Goal: Task Accomplishment & Management: Use online tool/utility

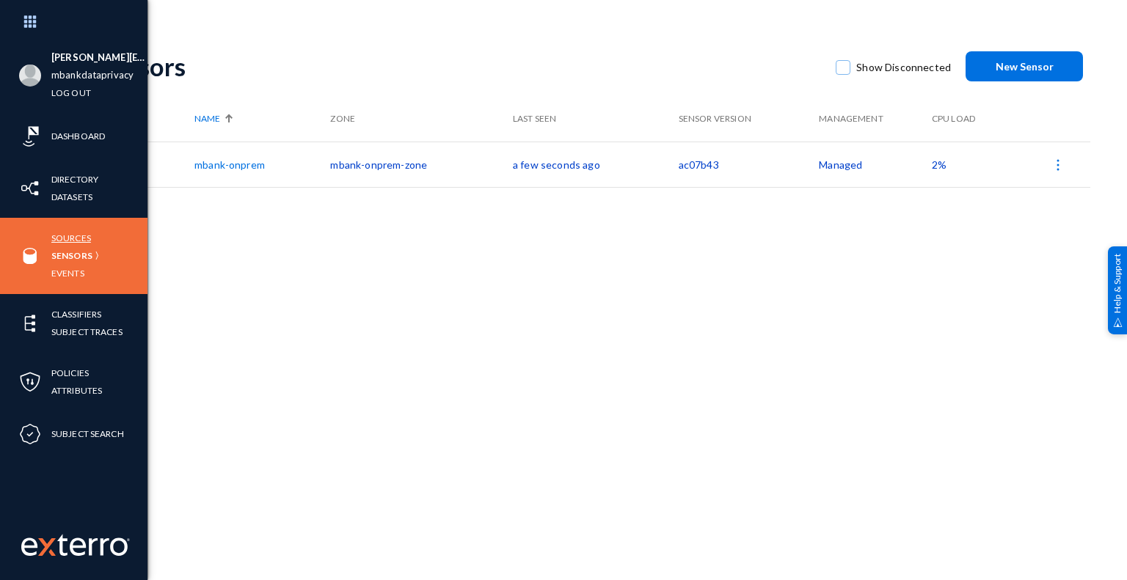
click at [86, 236] on link "Sources" at bounding box center [71, 238] width 40 height 17
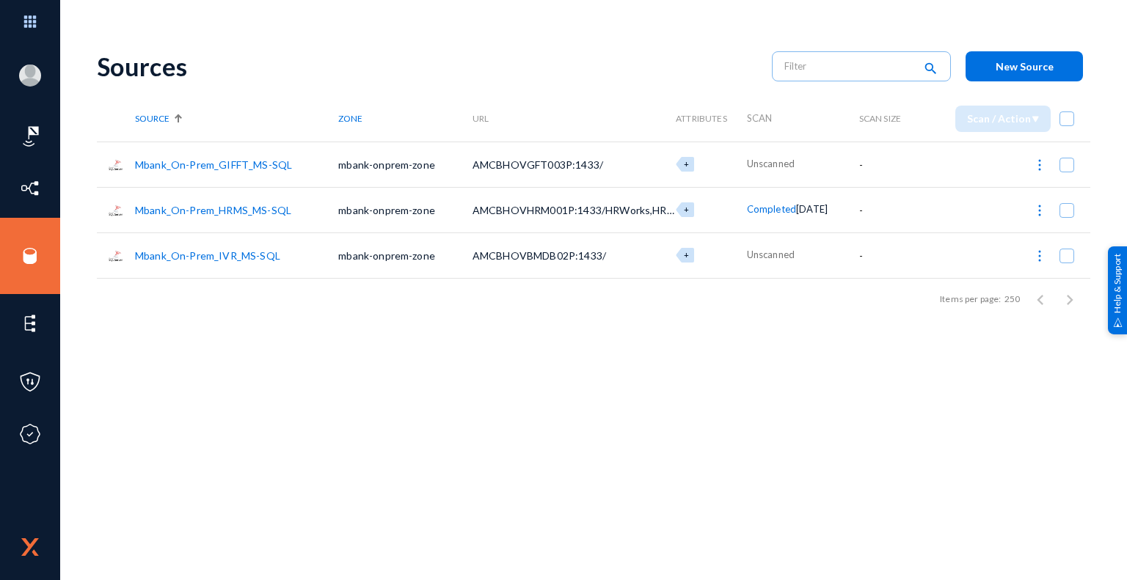
click at [220, 253] on link "Mbank_On-Prem_IVR_MS-SQL" at bounding box center [207, 255] width 145 height 12
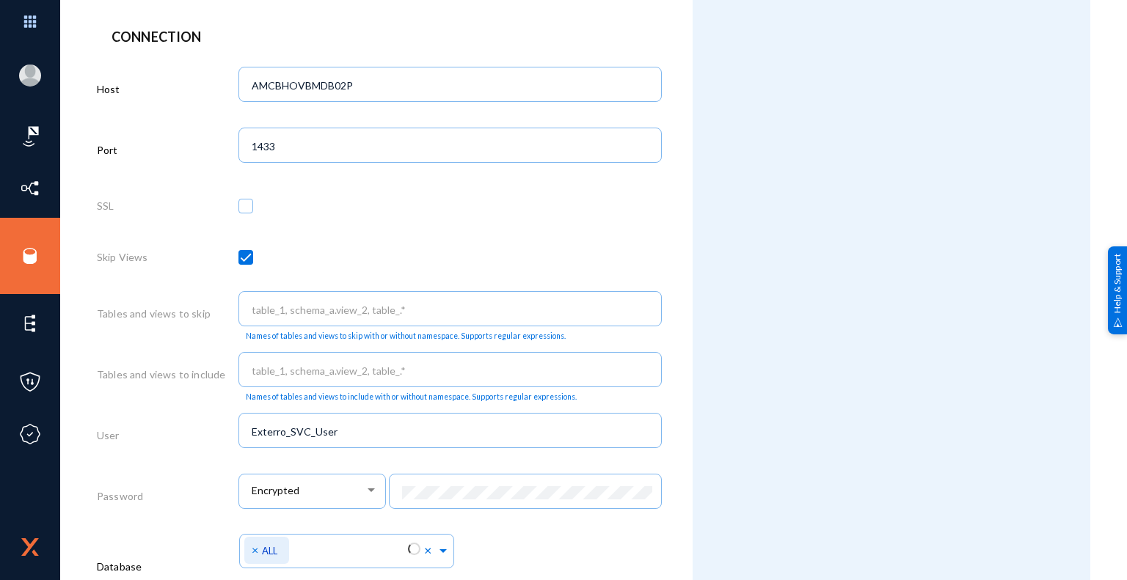
scroll to position [660, 0]
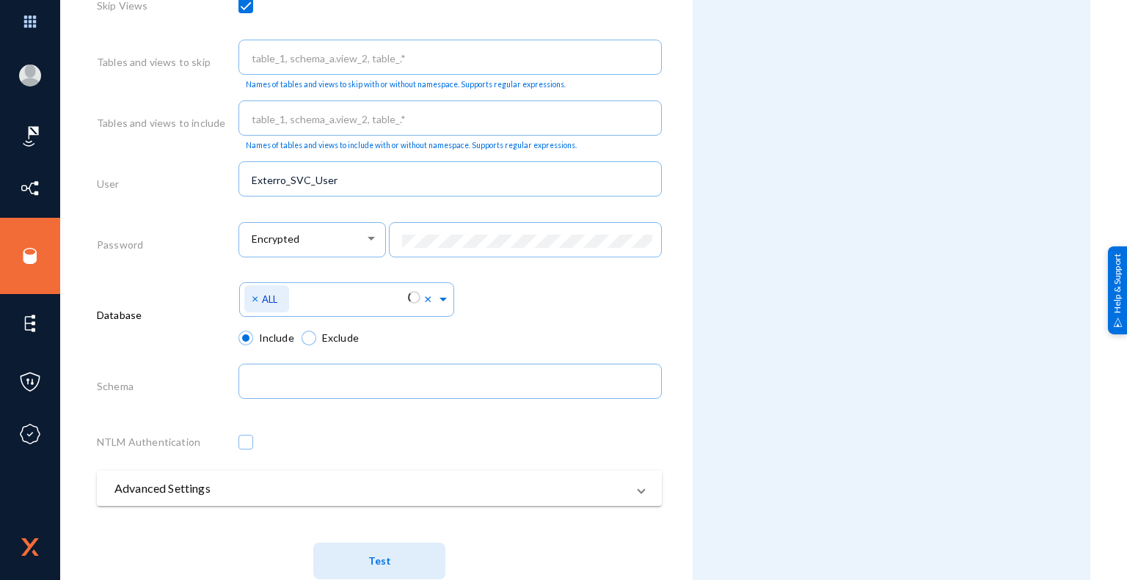
click at [386, 562] on span "Test" at bounding box center [379, 561] width 23 height 12
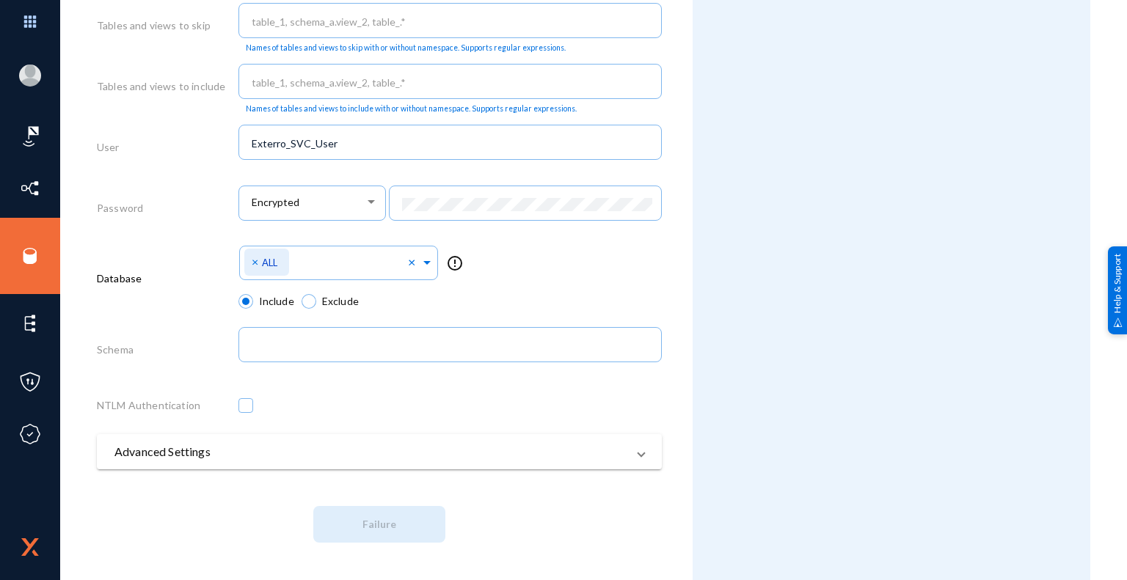
scroll to position [699, 0]
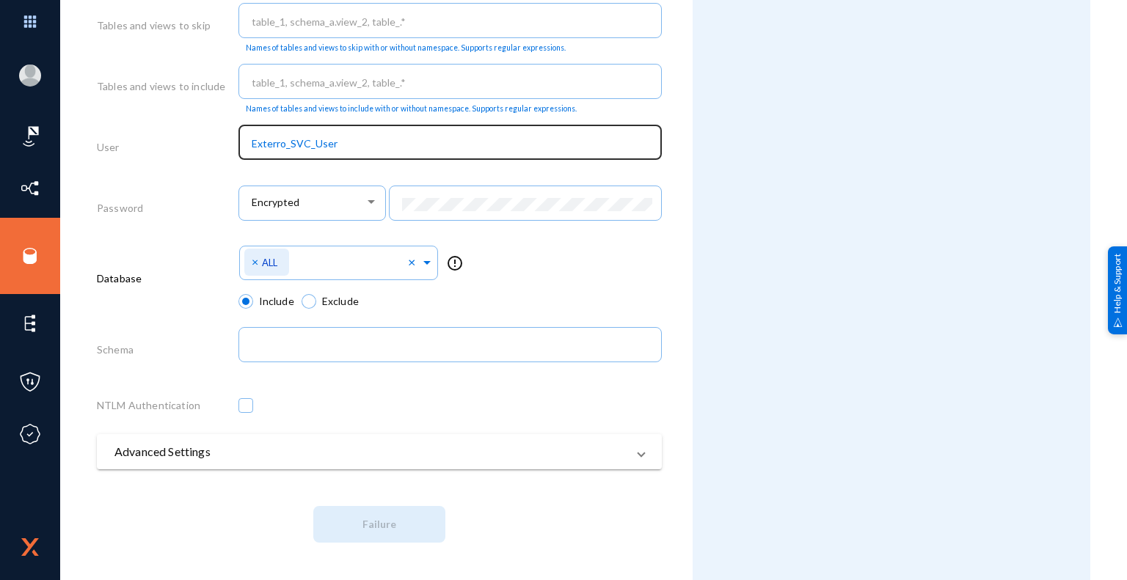
click at [440, 137] on input "Exterro_SVC_User" at bounding box center [453, 143] width 403 height 13
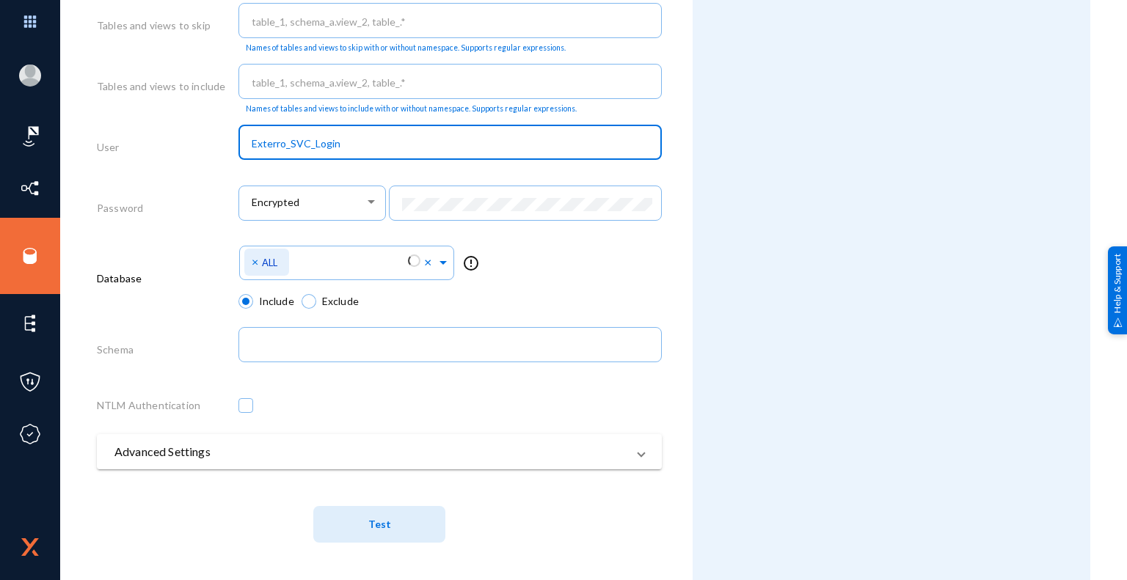
type input "Exterro_SVC_Login"
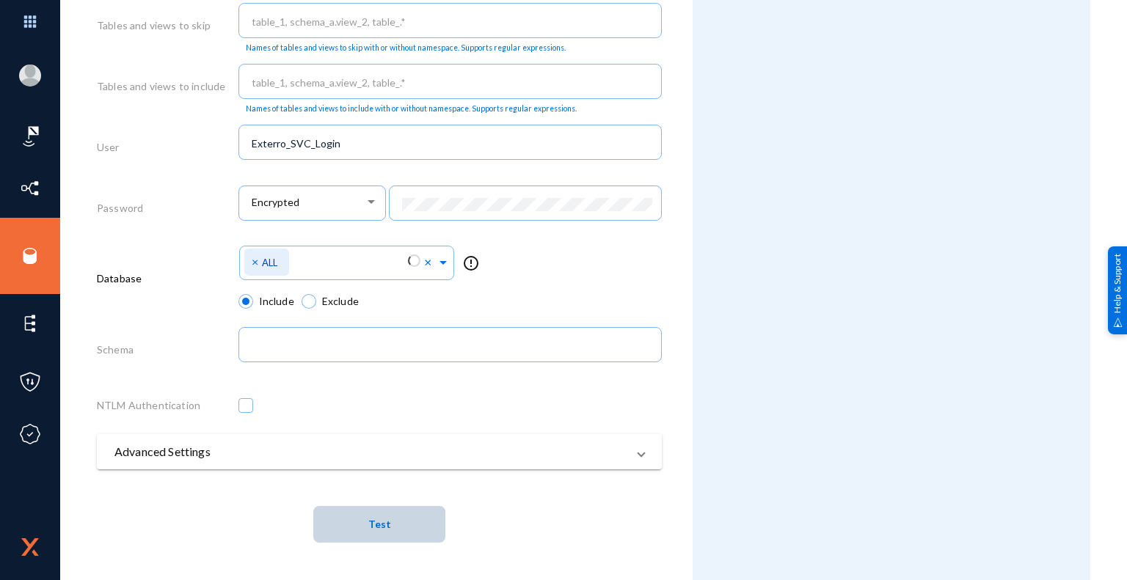
click at [379, 525] on span "Test" at bounding box center [379, 525] width 23 height 12
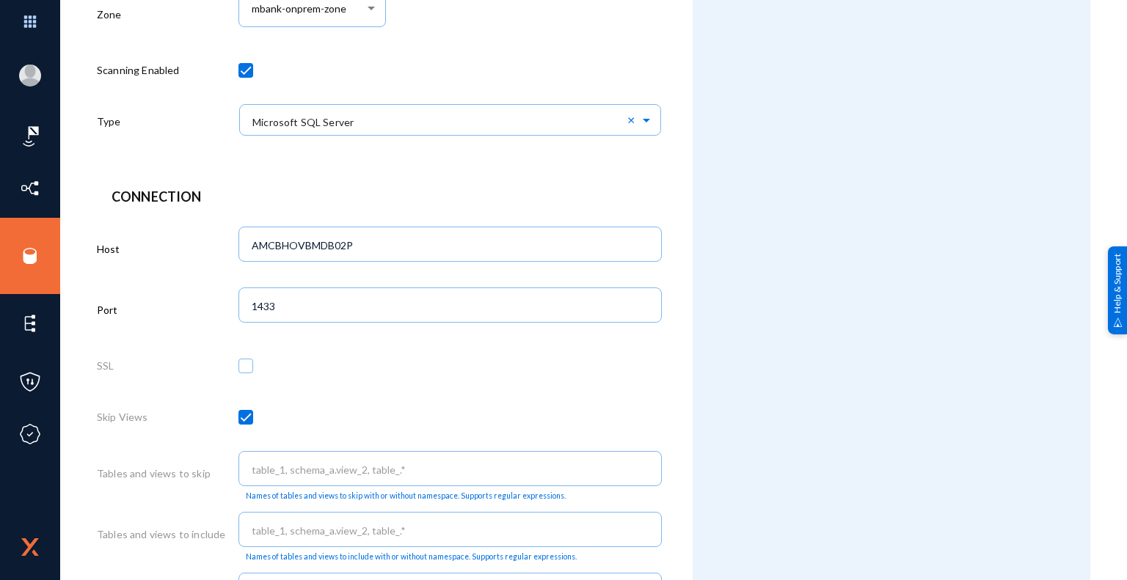
scroll to position [39, 0]
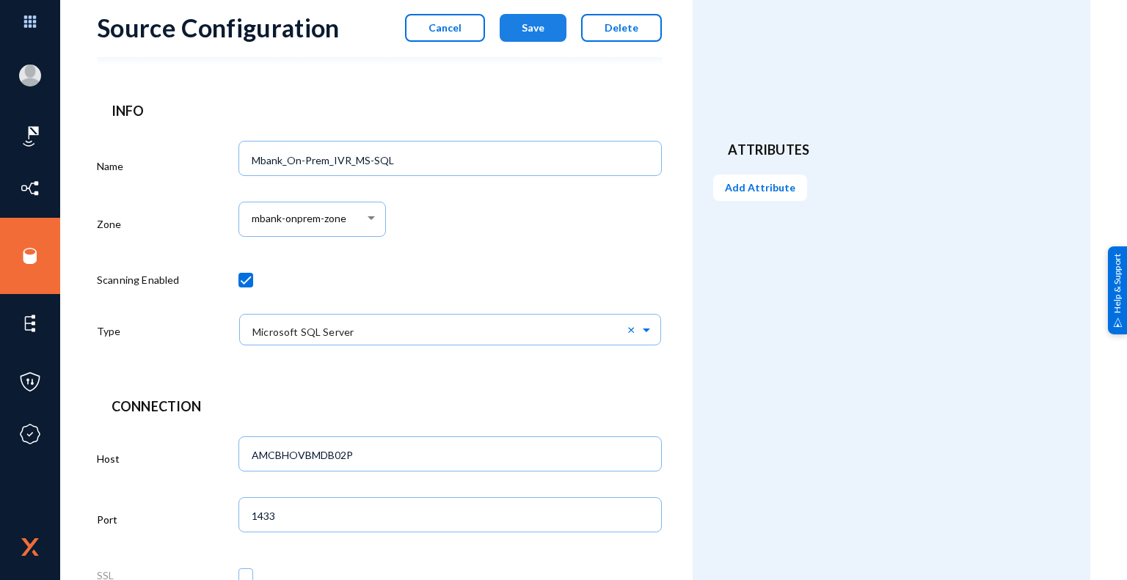
click at [528, 28] on span "Save" at bounding box center [533, 27] width 23 height 12
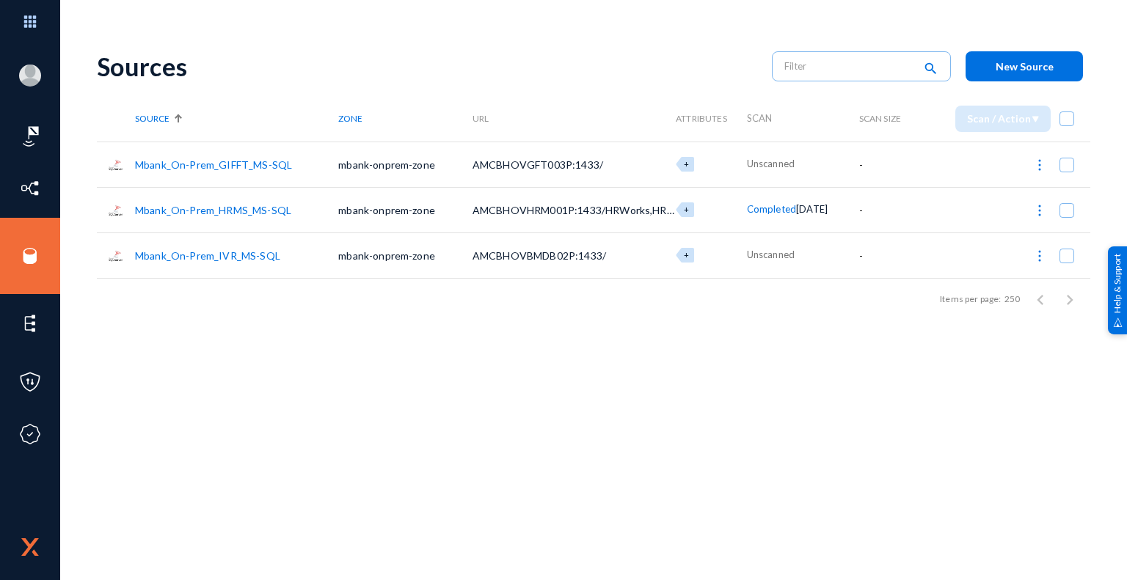
click at [759, 359] on div "Sources search New Source Source Zone URL Attributes Scan Scan Size Scan / Acti…" at bounding box center [593, 257] width 993 height 440
